Goal: Information Seeking & Learning: Find specific fact

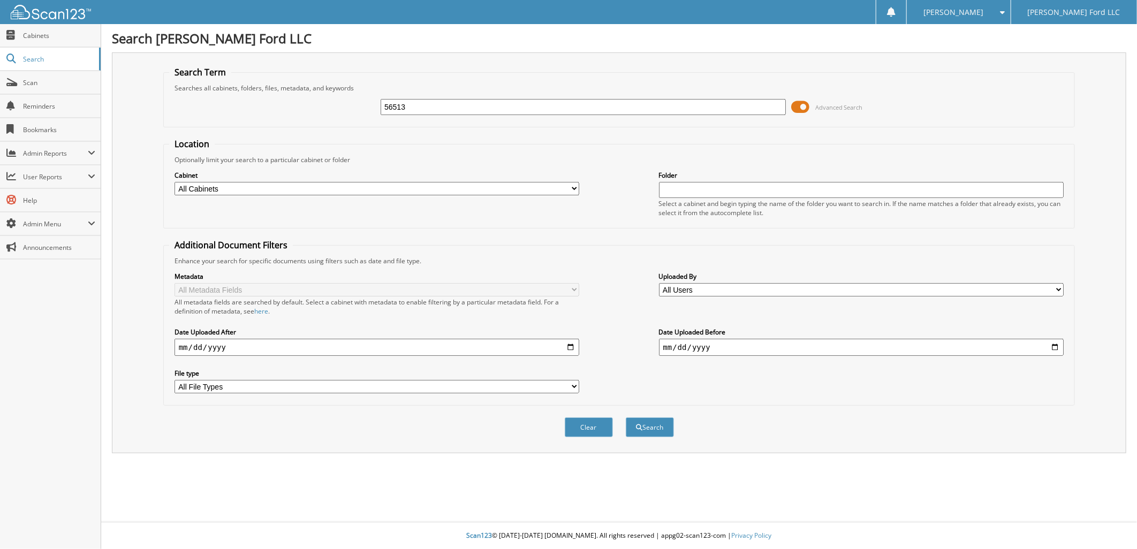
type input "56513"
click at [626, 417] on button "Search" at bounding box center [650, 427] width 48 height 20
type input "56513"
click at [626, 417] on button "Search" at bounding box center [650, 427] width 48 height 20
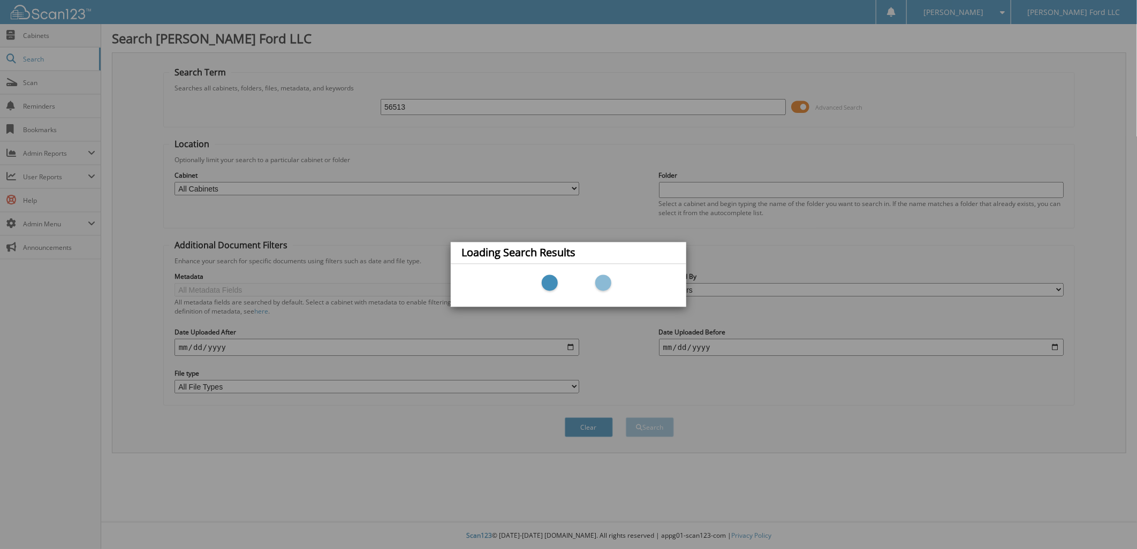
drag, startPoint x: 426, startPoint y: 98, endPoint x: 426, endPoint y: 104, distance: 5.9
click at [427, 100] on div "Loading Search Results" at bounding box center [568, 274] width 1137 height 549
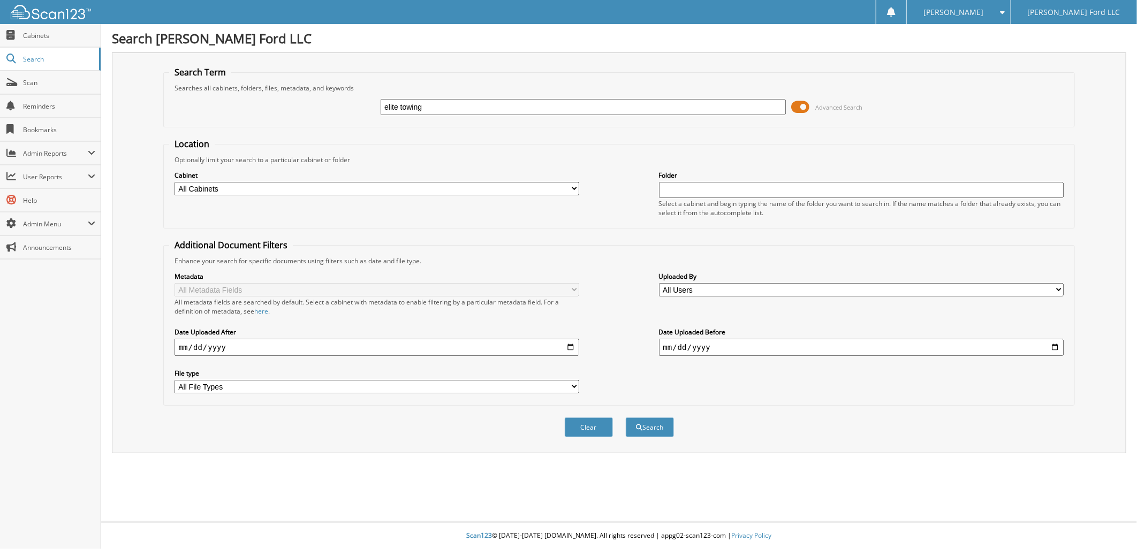
type input "elite towing"
click at [626, 417] on button "Search" at bounding box center [650, 427] width 48 height 20
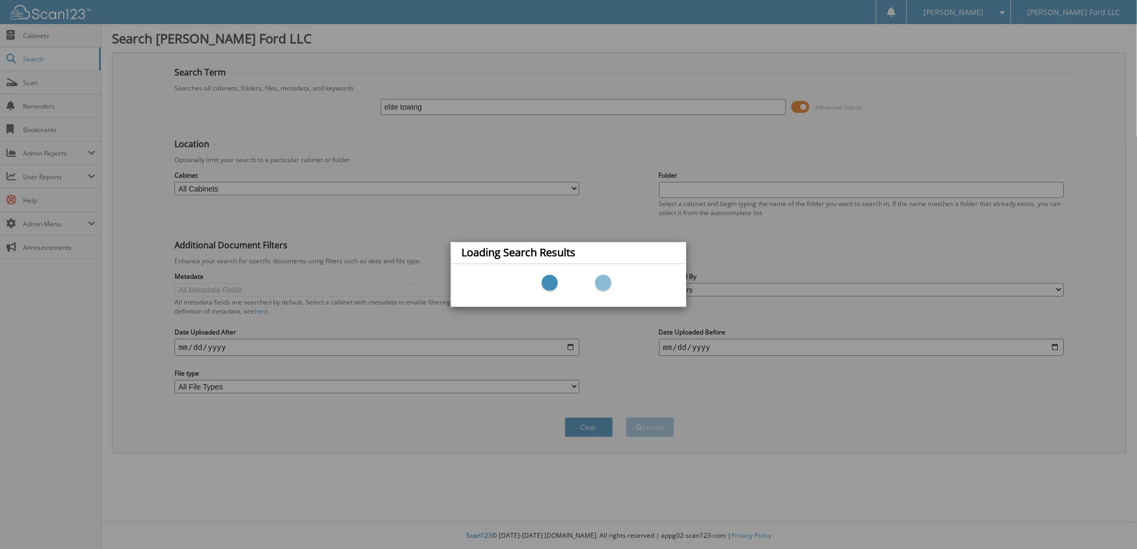
click at [43, 32] on div "Loading Search Results" at bounding box center [568, 274] width 1137 height 549
